Goal: Information Seeking & Learning: Learn about a topic

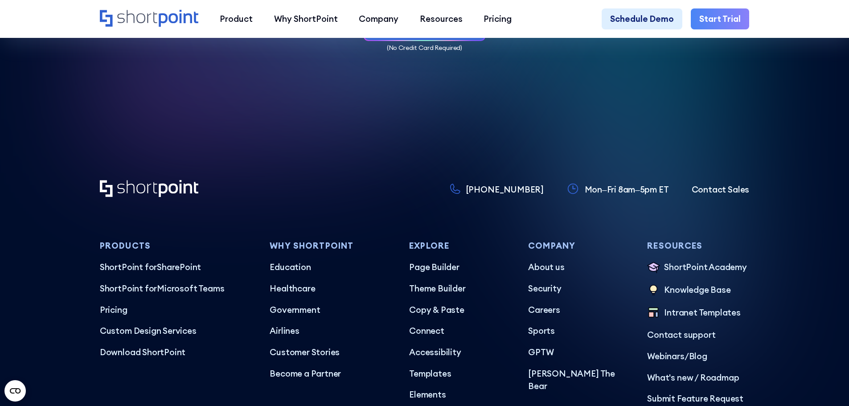
scroll to position [5094, 0]
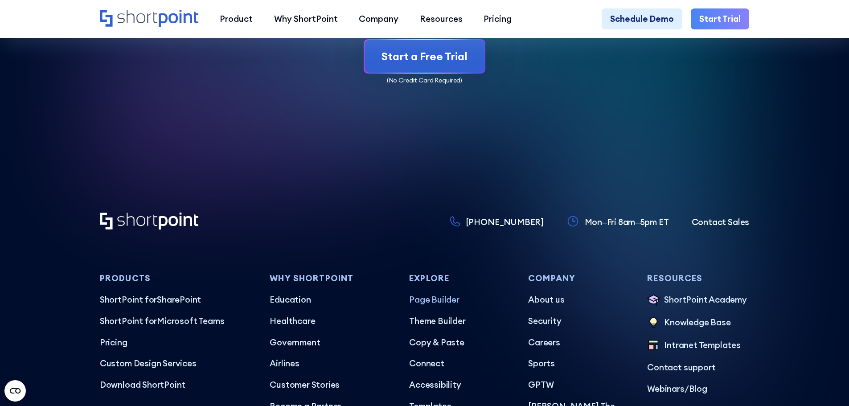
click at [440, 293] on p "Page Builder" at bounding box center [460, 299] width 102 height 13
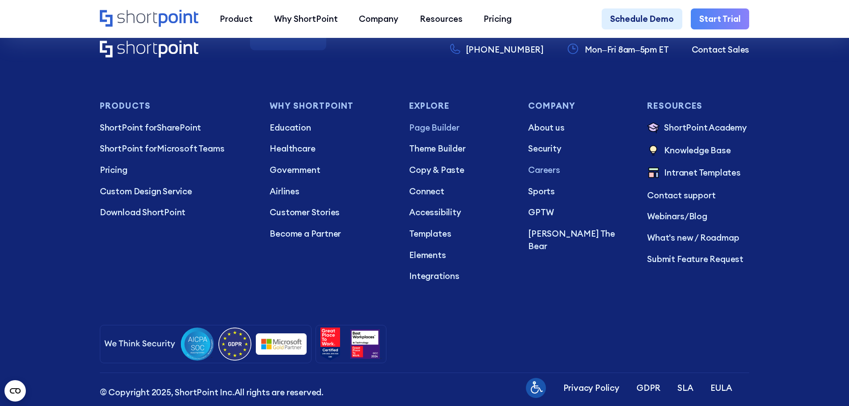
scroll to position [5716, 0]
click at [441, 241] on p "Templates" at bounding box center [460, 234] width 102 height 13
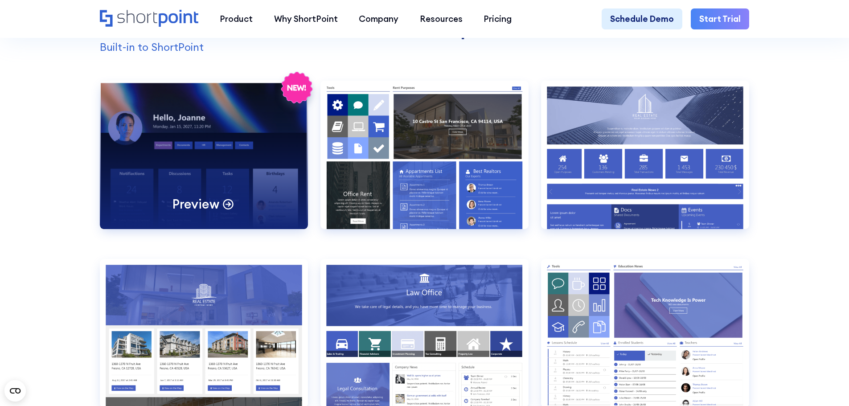
scroll to position [936, 0]
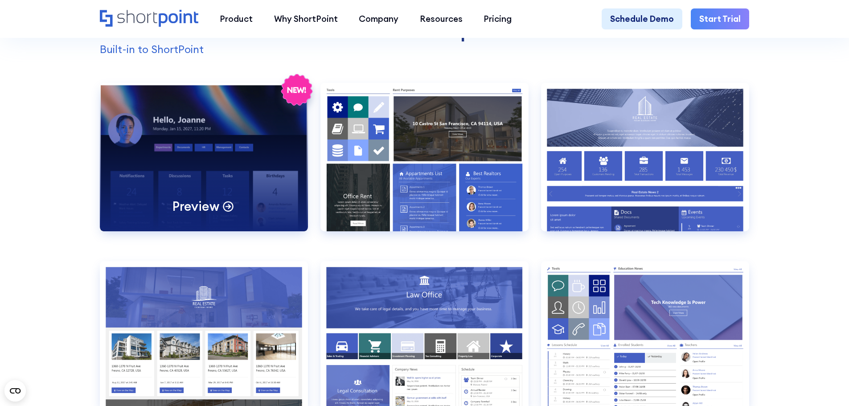
click at [220, 192] on div "Preview" at bounding box center [204, 157] width 208 height 148
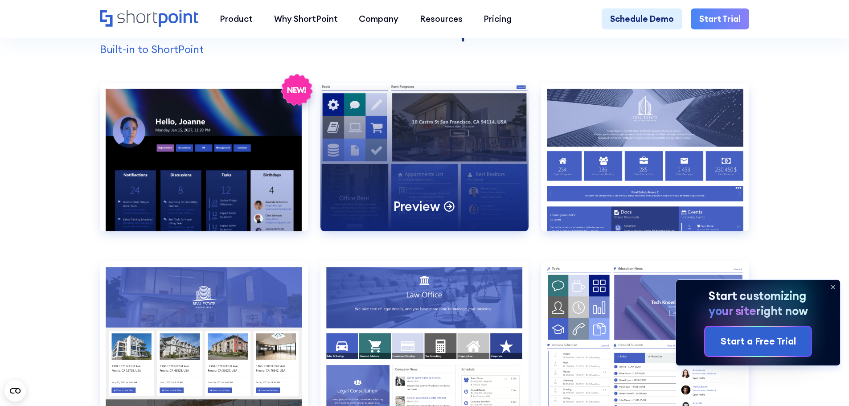
click at [463, 179] on div "Preview" at bounding box center [424, 157] width 208 height 148
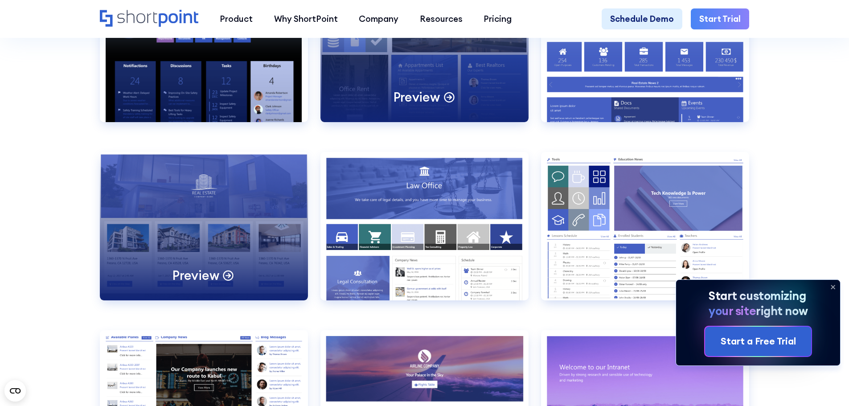
scroll to position [1069, 0]
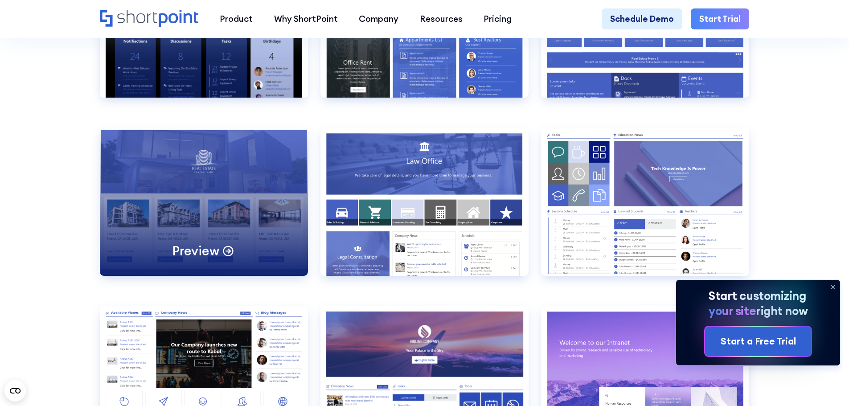
click at [196, 204] on div "Preview" at bounding box center [204, 201] width 208 height 148
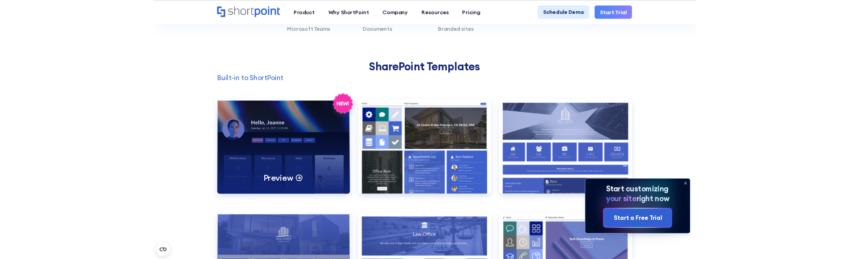
scroll to position [847, 0]
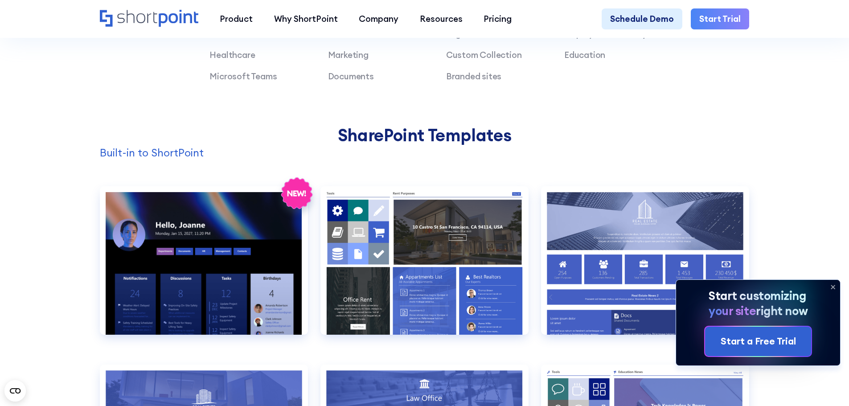
scroll to position [738, 0]
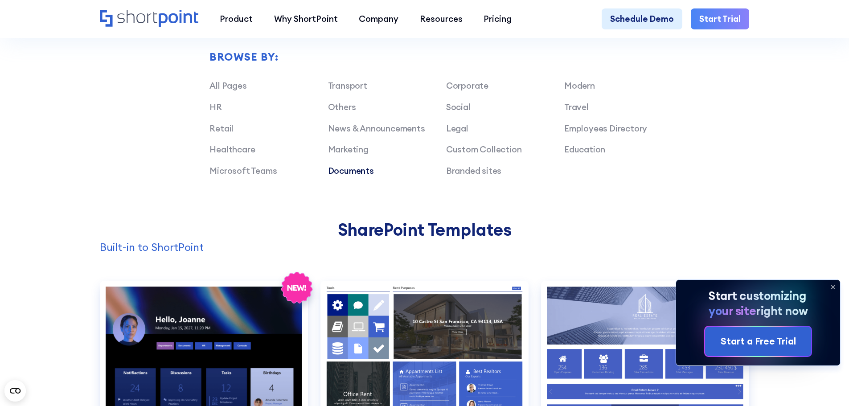
click at [356, 174] on link "Documents" at bounding box center [351, 170] width 46 height 11
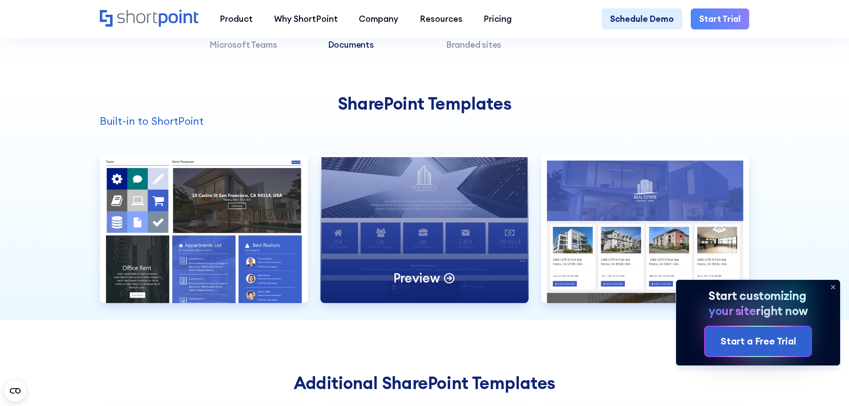
scroll to position [872, 0]
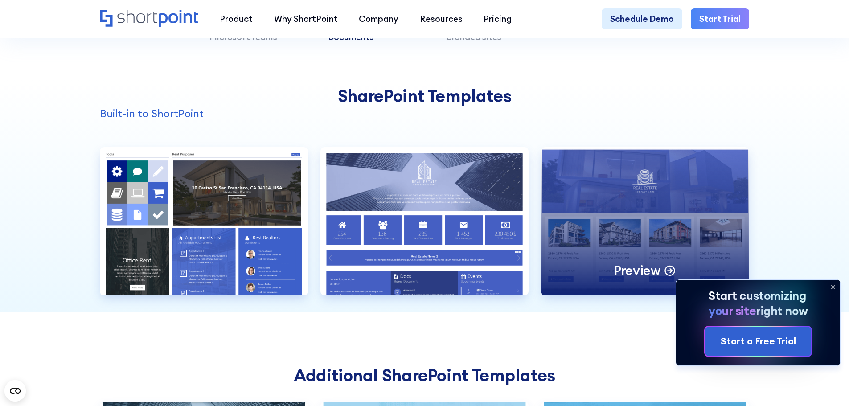
click at [656, 249] on div "Preview" at bounding box center [645, 221] width 208 height 148
